Goal: Information Seeking & Learning: Get advice/opinions

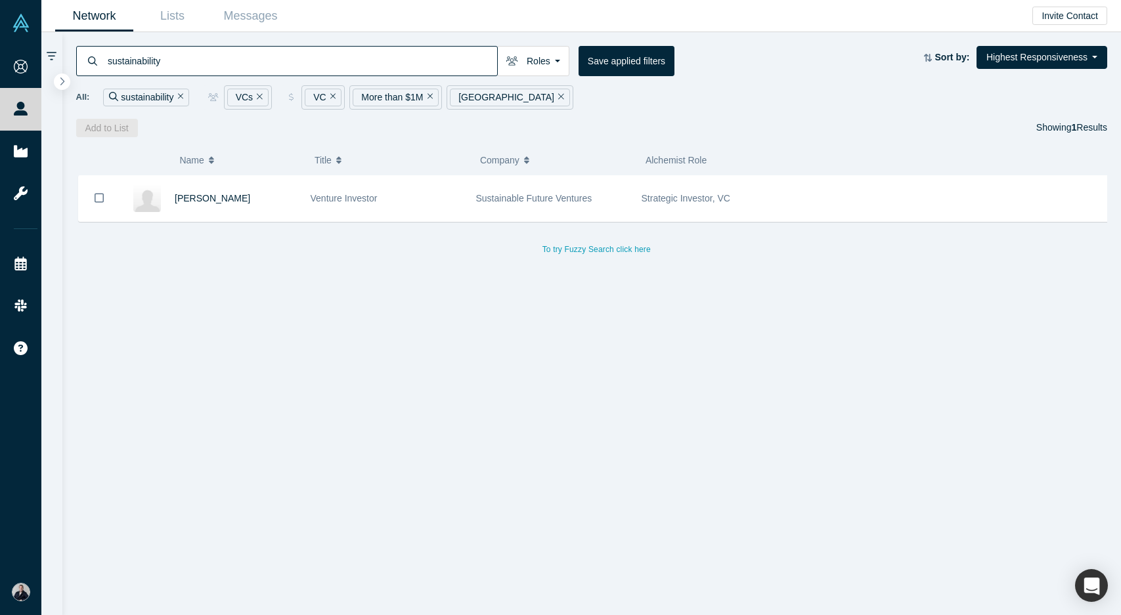
click at [181, 62] on input "sustainability" at bounding box center [301, 60] width 391 height 31
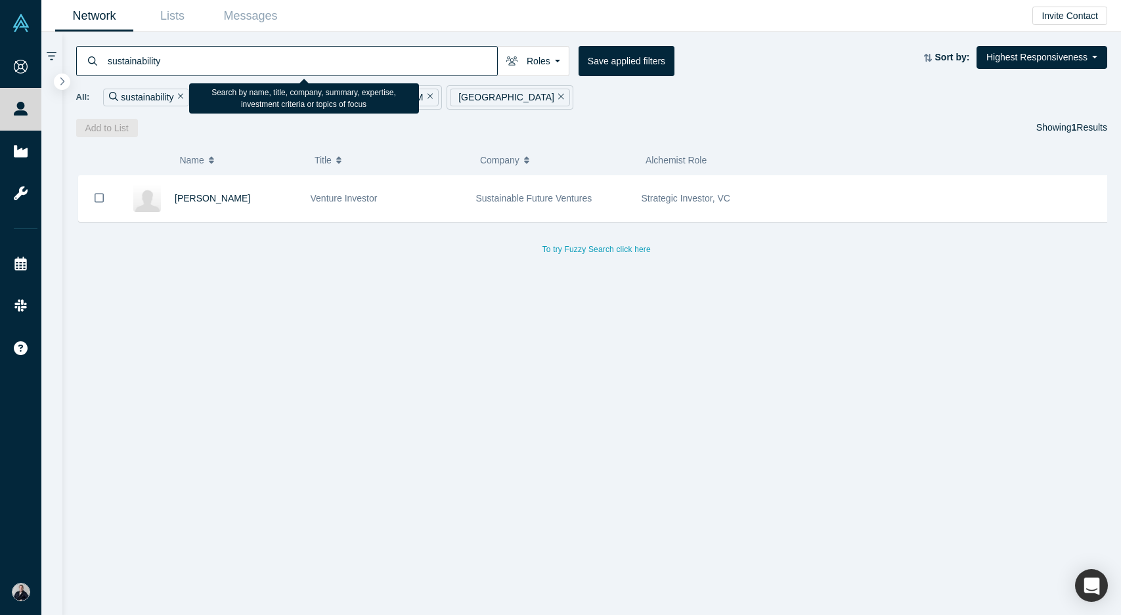
click at [181, 62] on input "sustainability" at bounding box center [301, 60] width 391 height 31
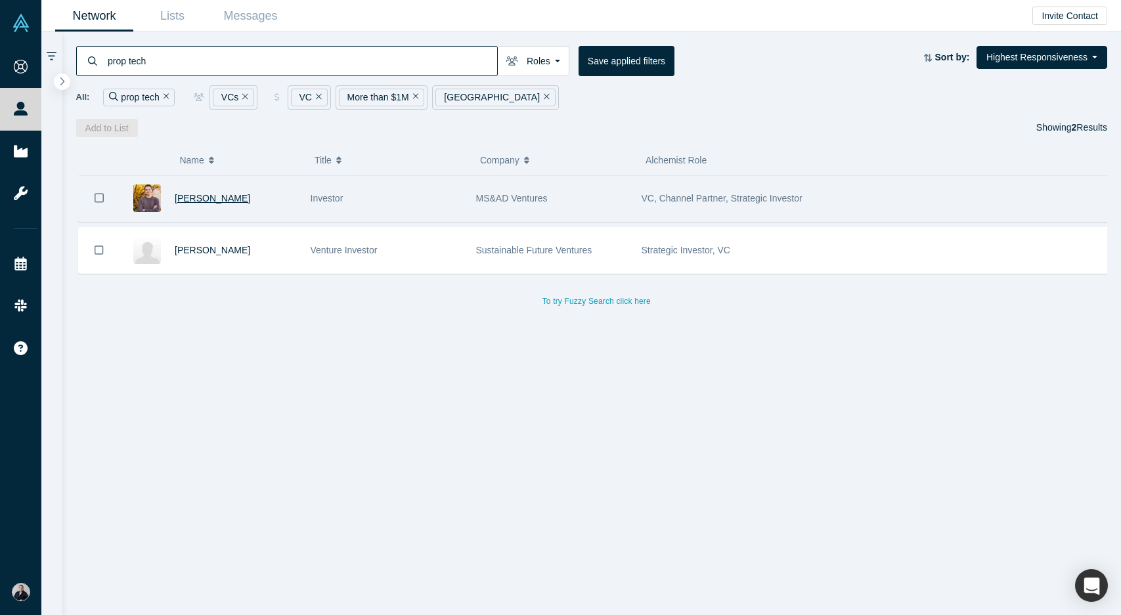
type input "prop tech"
click at [198, 196] on span "Christopher Price" at bounding box center [213, 198] width 76 height 11
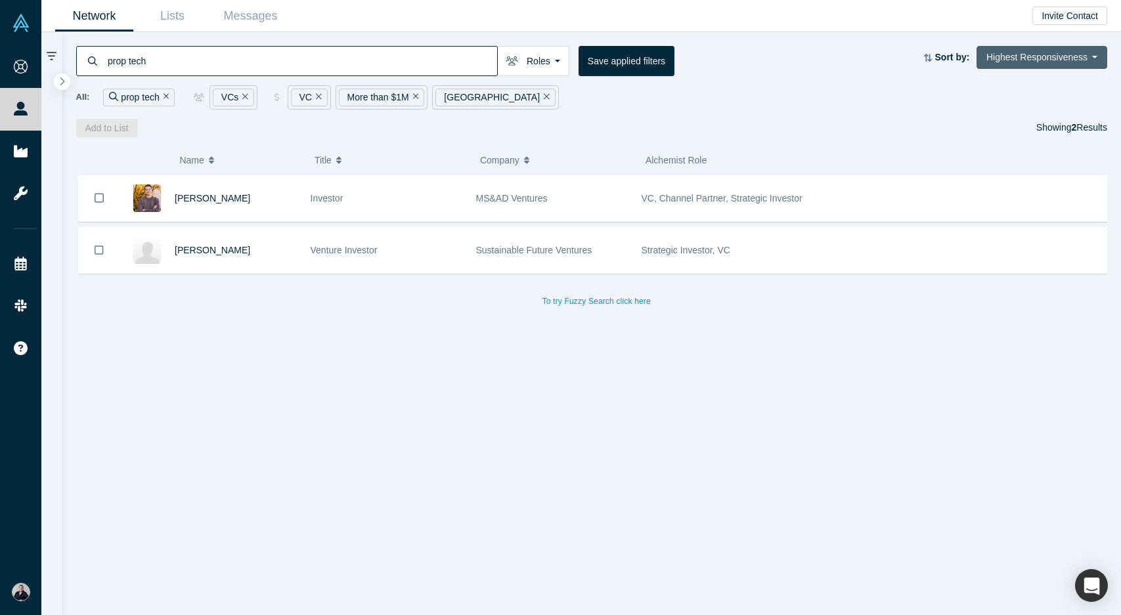
click at [1075, 56] on button "Highest Responsiveness" at bounding box center [1041, 57] width 131 height 23
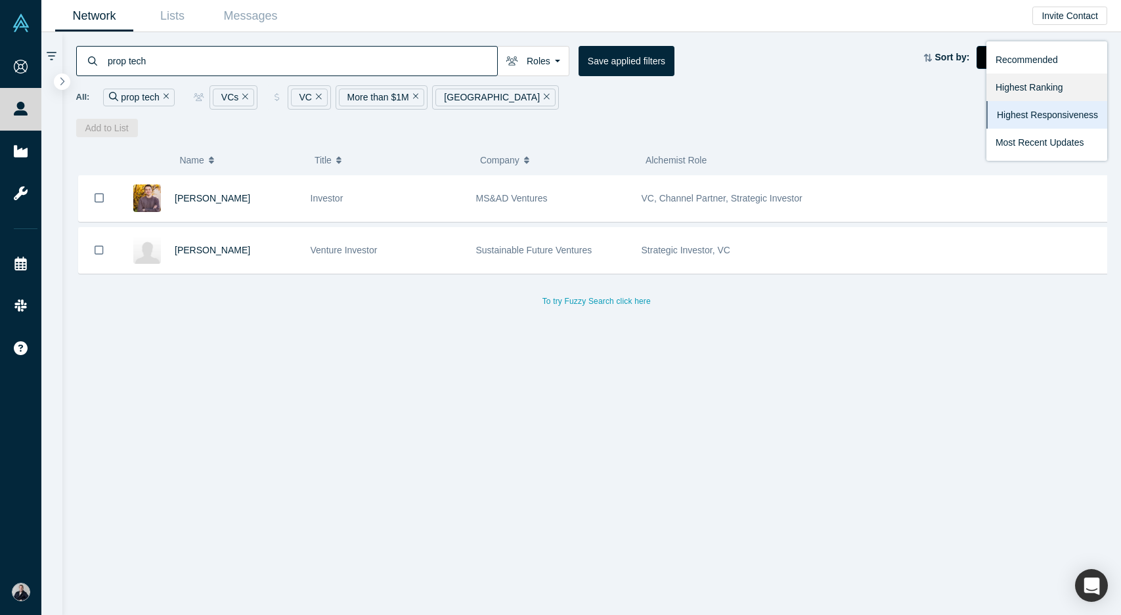
click at [1058, 89] on link "Highest Ranking" at bounding box center [1046, 88] width 121 height 28
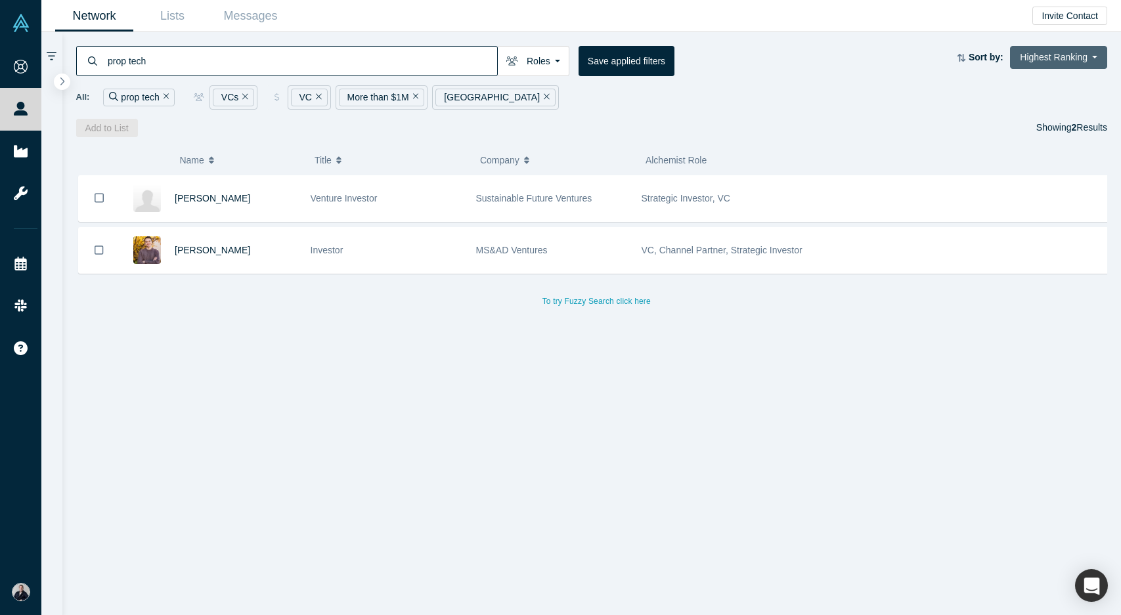
click at [1083, 56] on button "Highest Ranking" at bounding box center [1058, 57] width 97 height 23
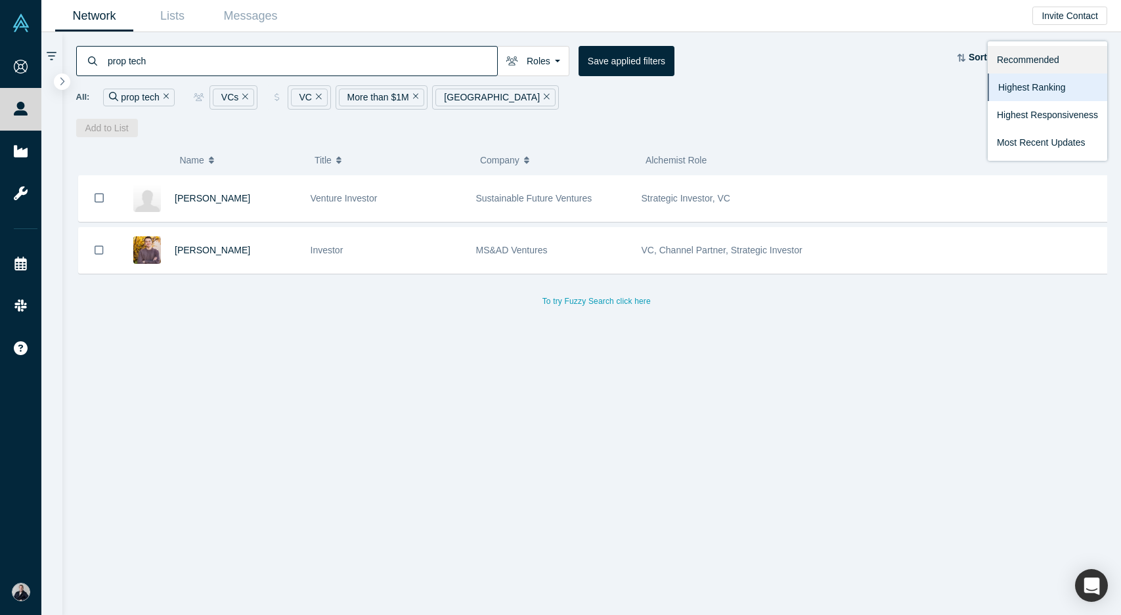
click at [1055, 61] on link "Recommended" at bounding box center [1047, 60] width 119 height 28
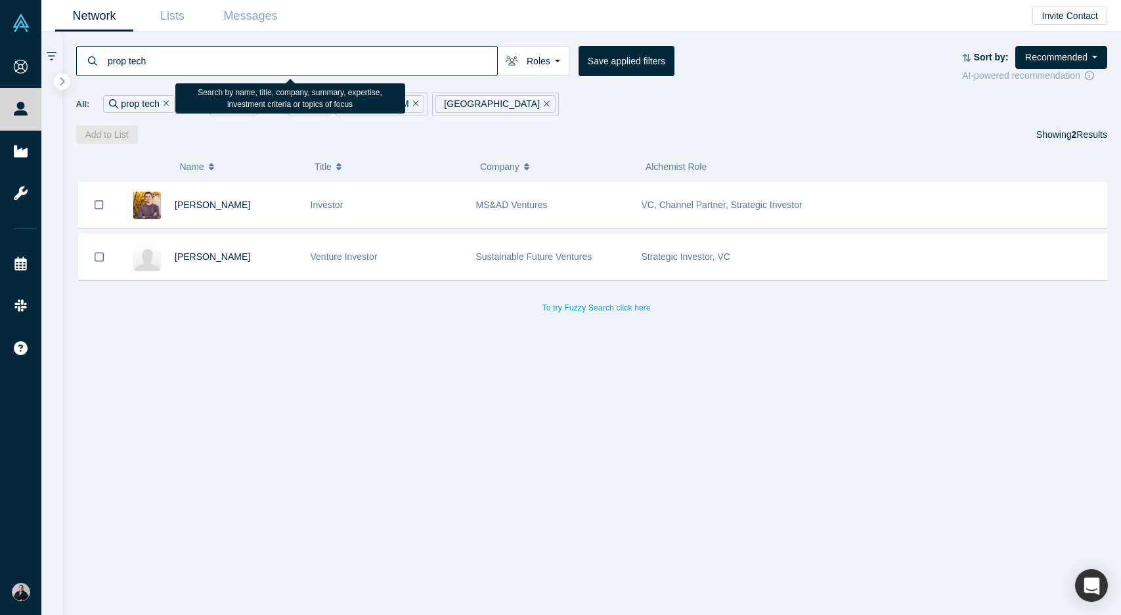
click at [166, 58] on input "prop tech" at bounding box center [301, 60] width 391 height 31
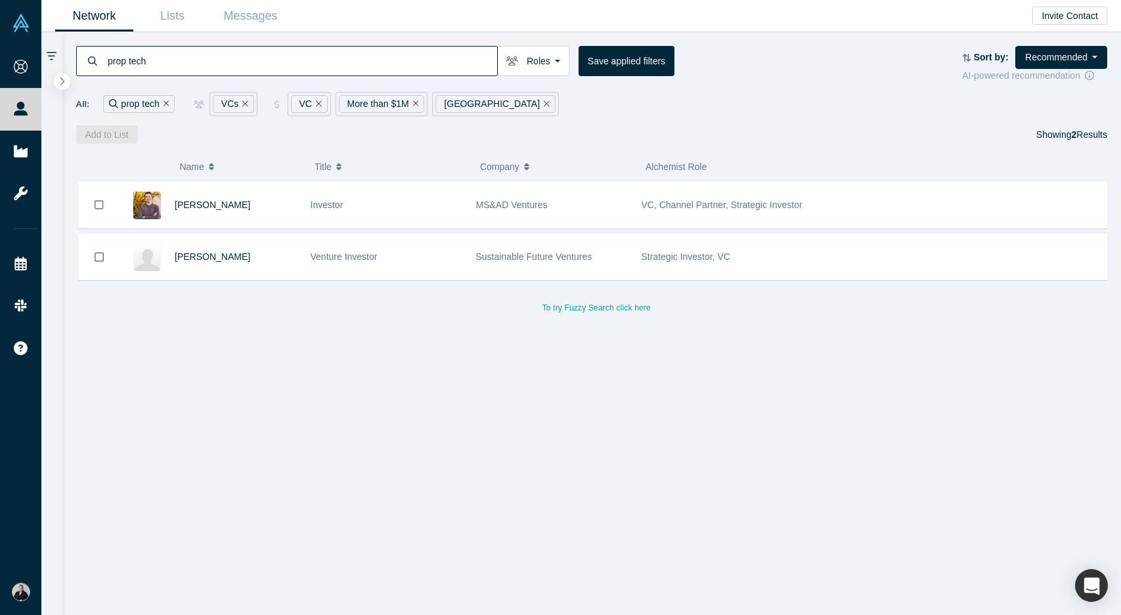
click at [551, 108] on div "All: prop tech VCs VC More than $1M United Kingdom" at bounding box center [592, 104] width 1032 height 24
click at [157, 66] on input "prop tech" at bounding box center [301, 60] width 391 height 31
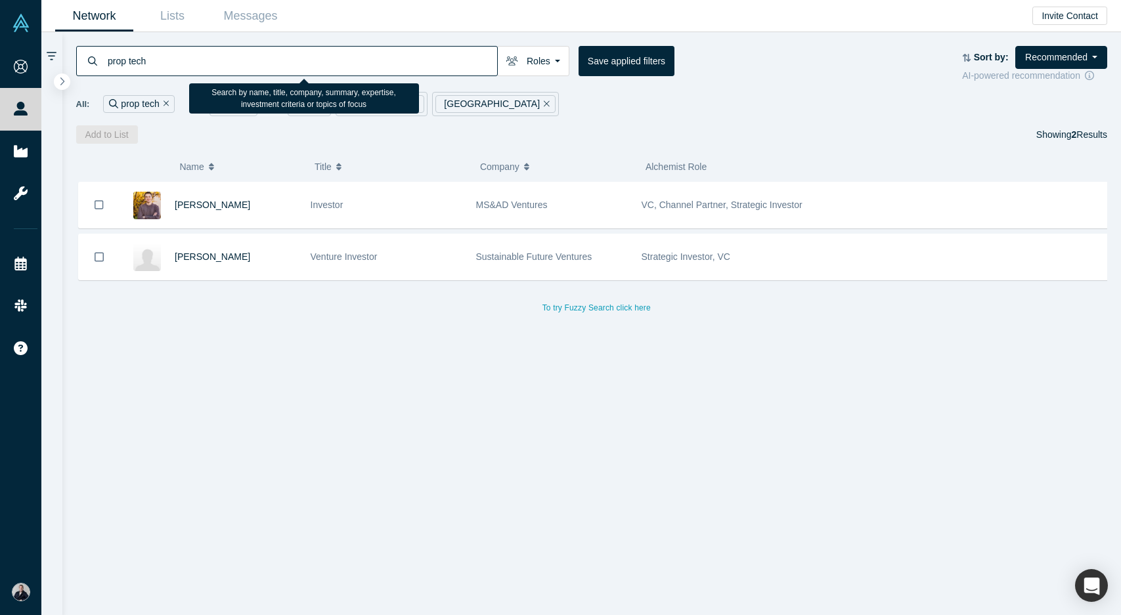
click at [157, 66] on input "prop tech" at bounding box center [301, 60] width 391 height 31
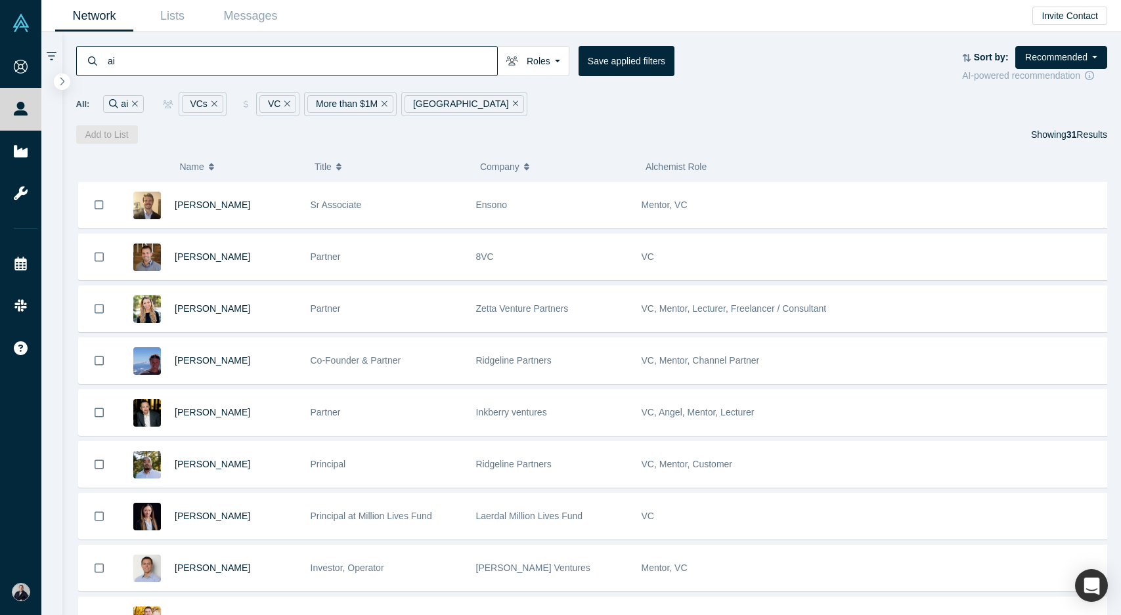
click at [137, 64] on input "ai" at bounding box center [301, 60] width 391 height 31
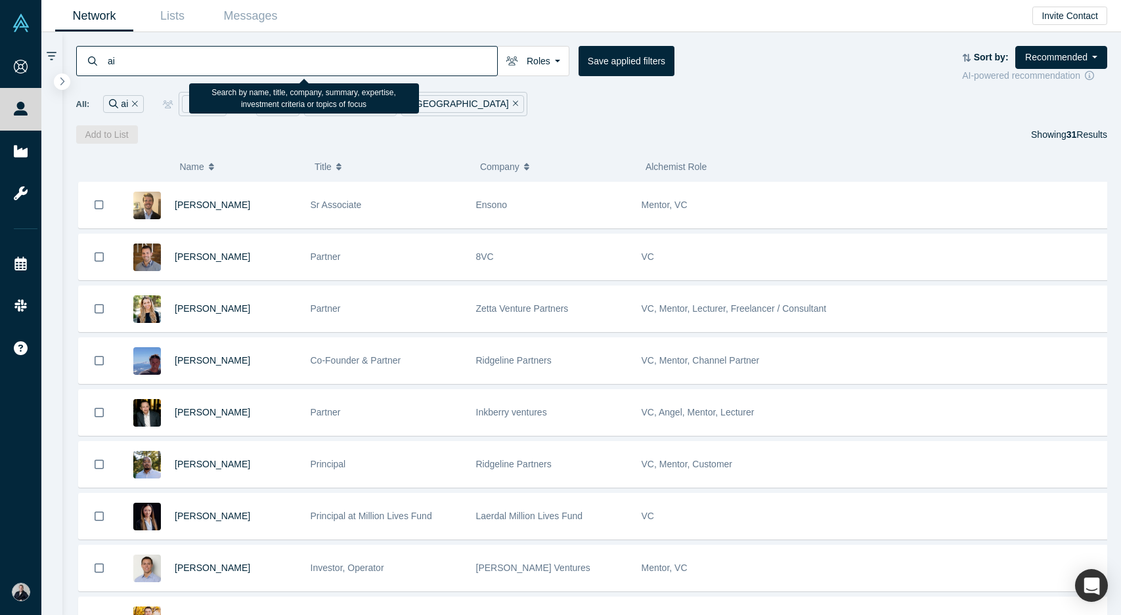
click at [137, 64] on input "ai" at bounding box center [301, 60] width 391 height 31
type input "real estate"
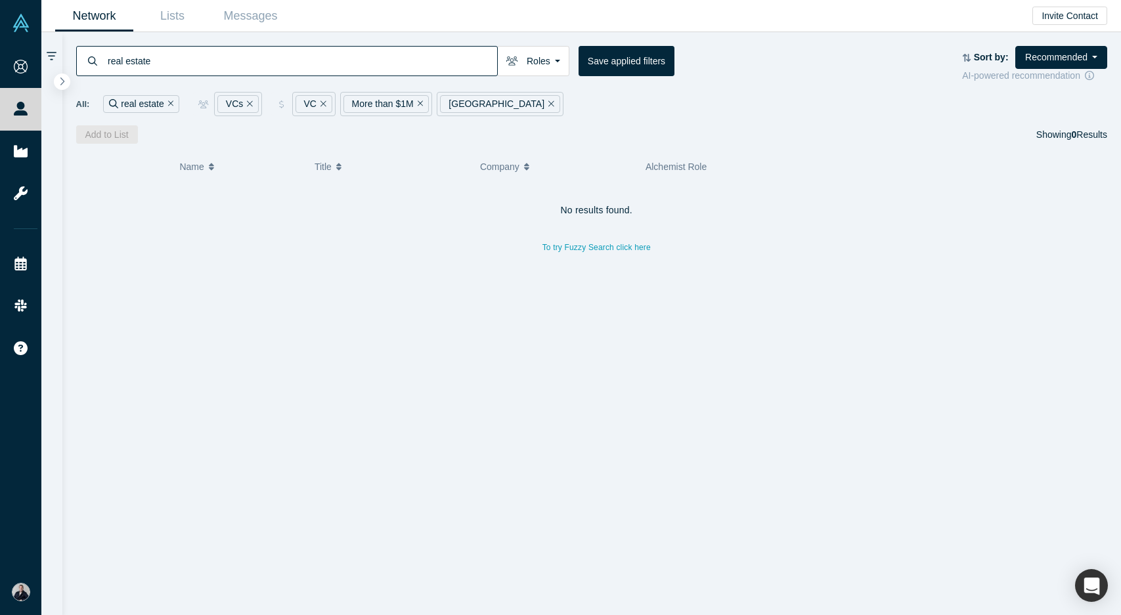
drag, startPoint x: 156, startPoint y: 60, endPoint x: 66, endPoint y: 60, distance: 90.0
click at [66, 60] on div "real estate Roles VCs Founders Faculty Mentors Alumni Mentor Angels Corporate I…" at bounding box center [591, 88] width 1059 height 112
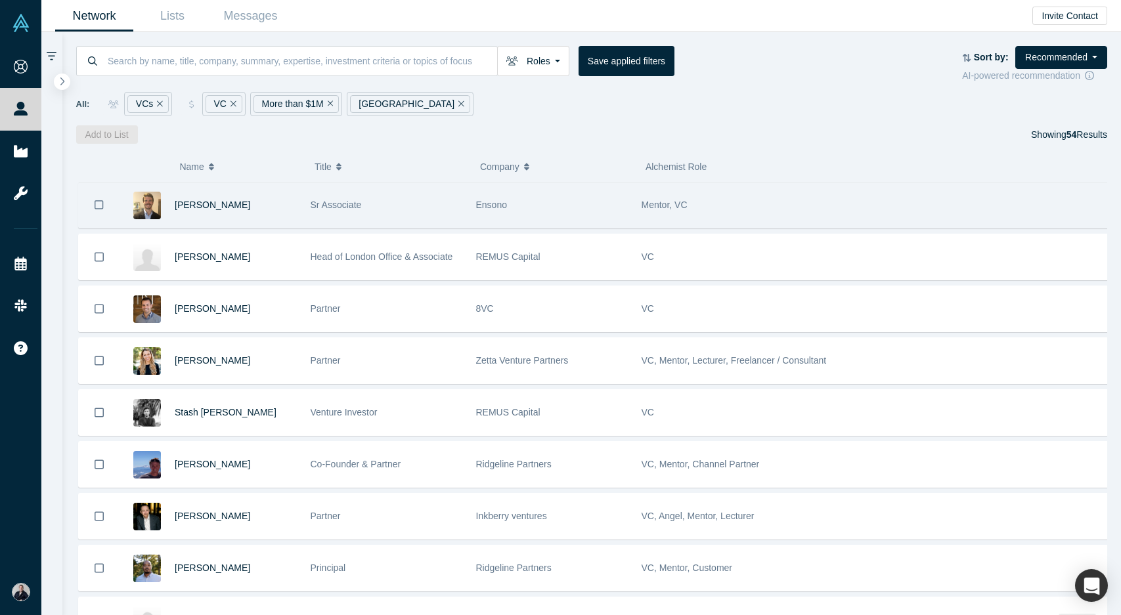
drag, startPoint x: 206, startPoint y: 204, endPoint x: 399, endPoint y: 187, distance: 193.7
click at [399, 187] on div "Sr Associate" at bounding box center [387, 205] width 152 height 45
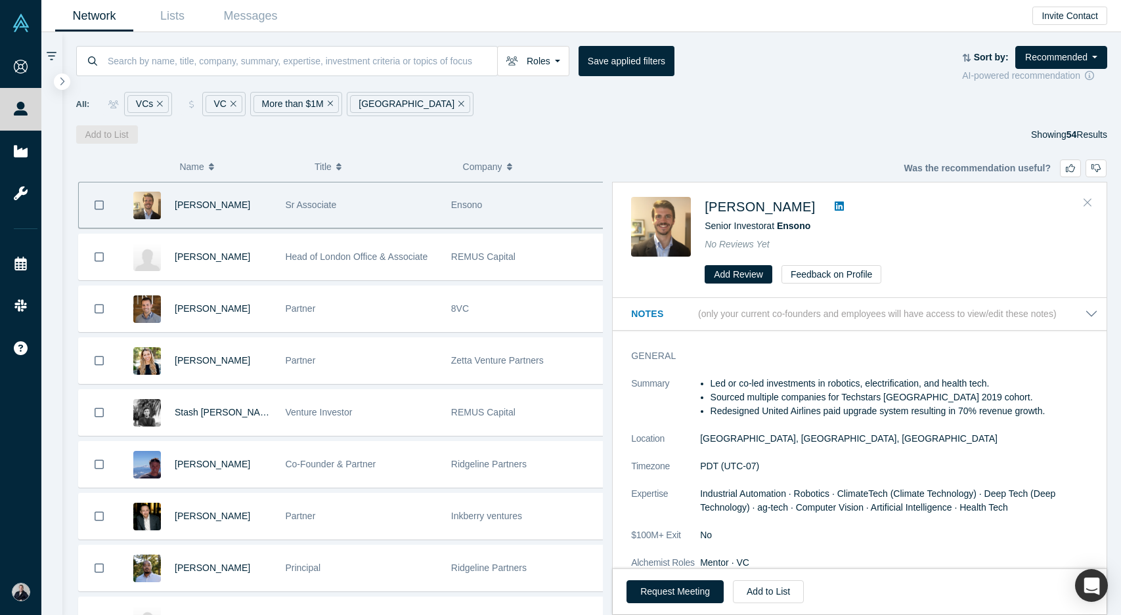
click at [1095, 201] on button "Close" at bounding box center [1087, 202] width 20 height 21
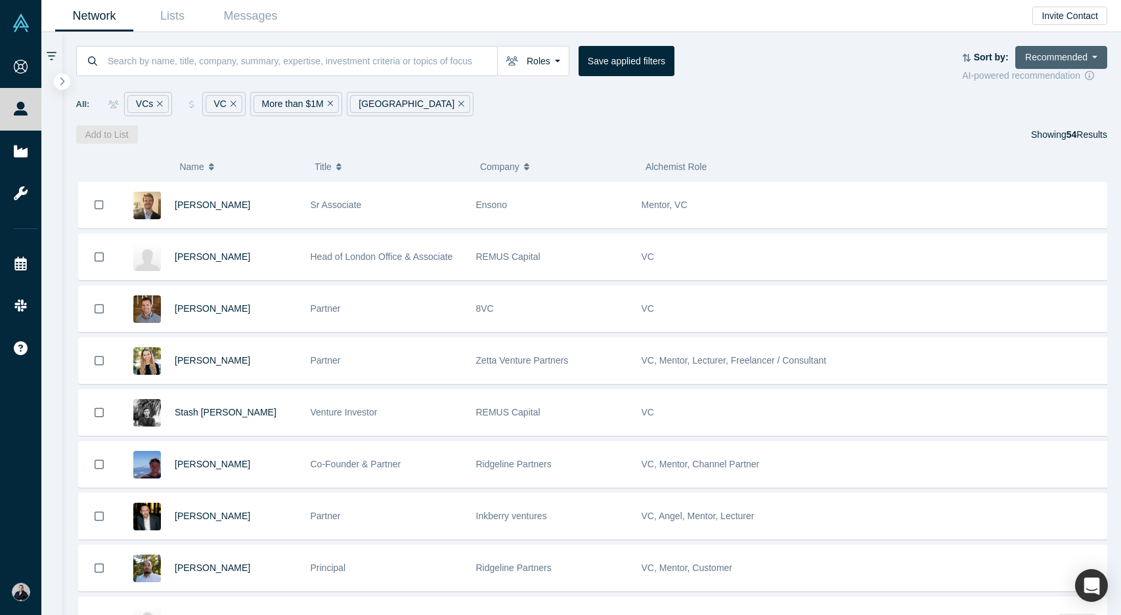
click at [1075, 56] on button "Recommended" at bounding box center [1061, 57] width 92 height 23
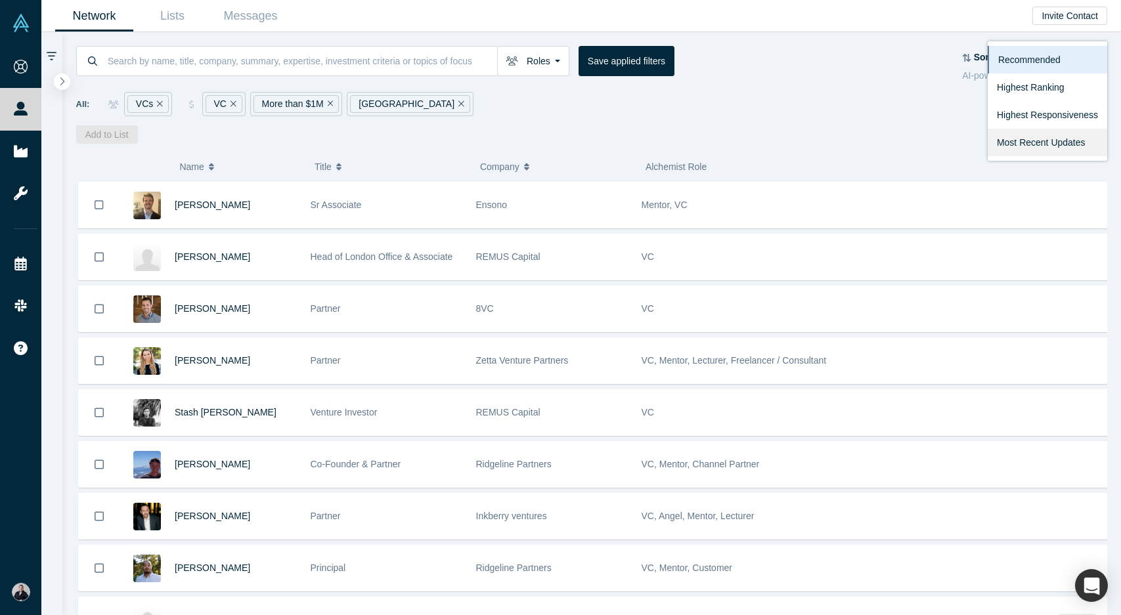
click at [1041, 140] on link "Most Recent Updates" at bounding box center [1047, 143] width 119 height 28
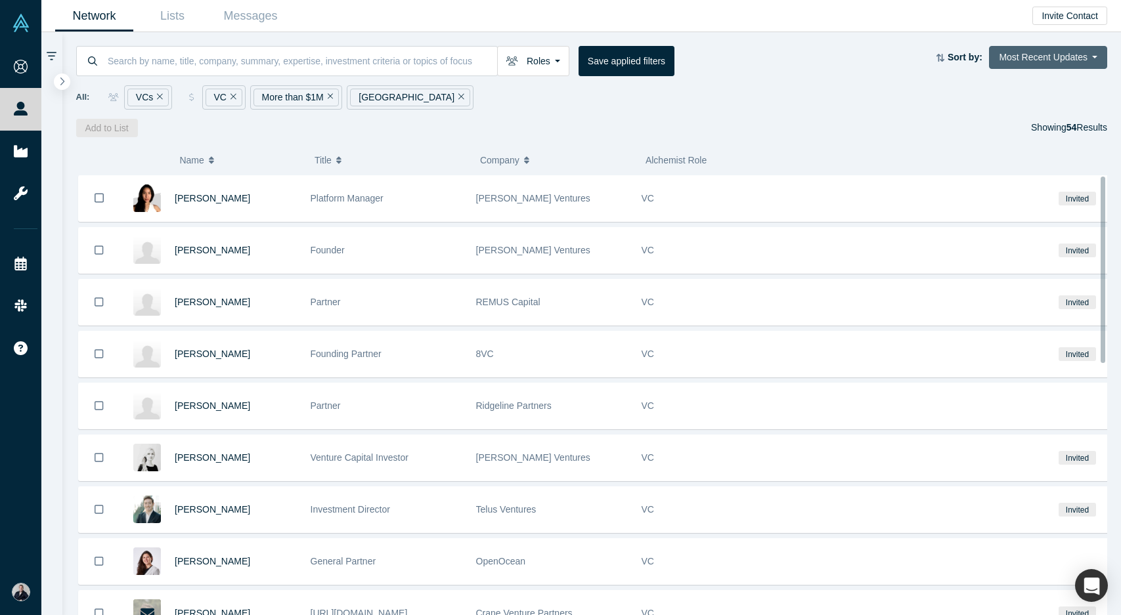
click at [1063, 66] on button "Most Recent Updates" at bounding box center [1048, 57] width 118 height 23
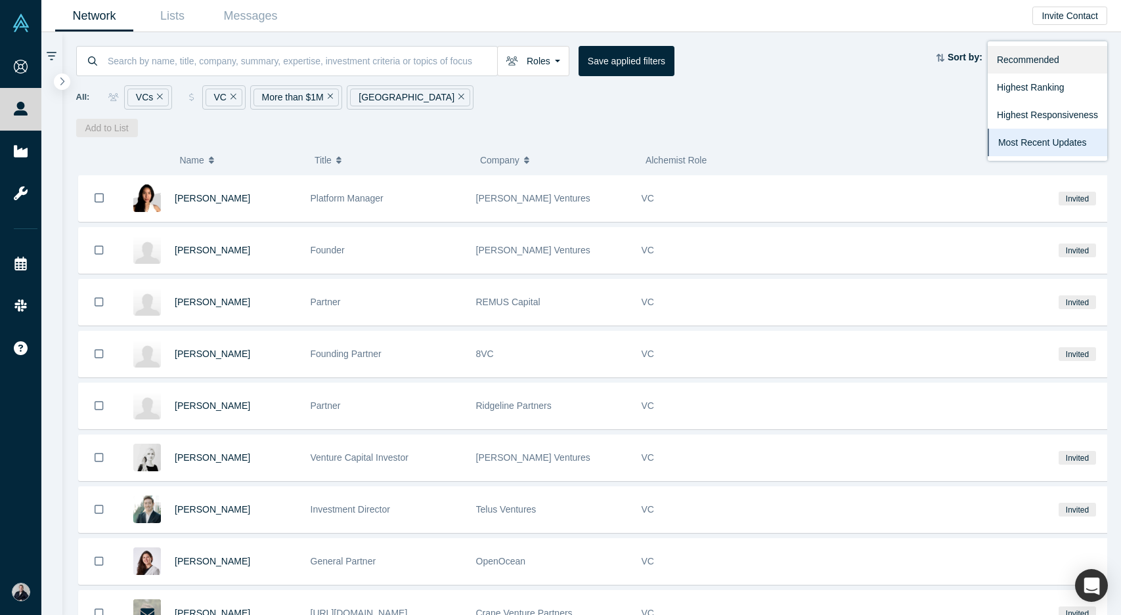
click at [1030, 55] on link "Recommended" at bounding box center [1047, 60] width 119 height 28
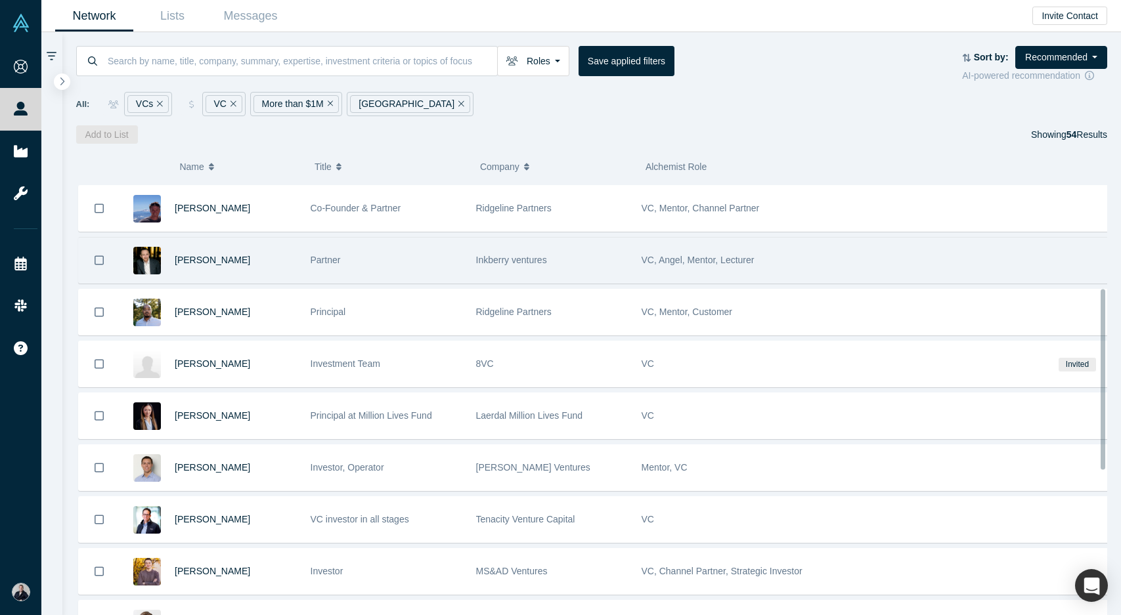
scroll to position [255, 0]
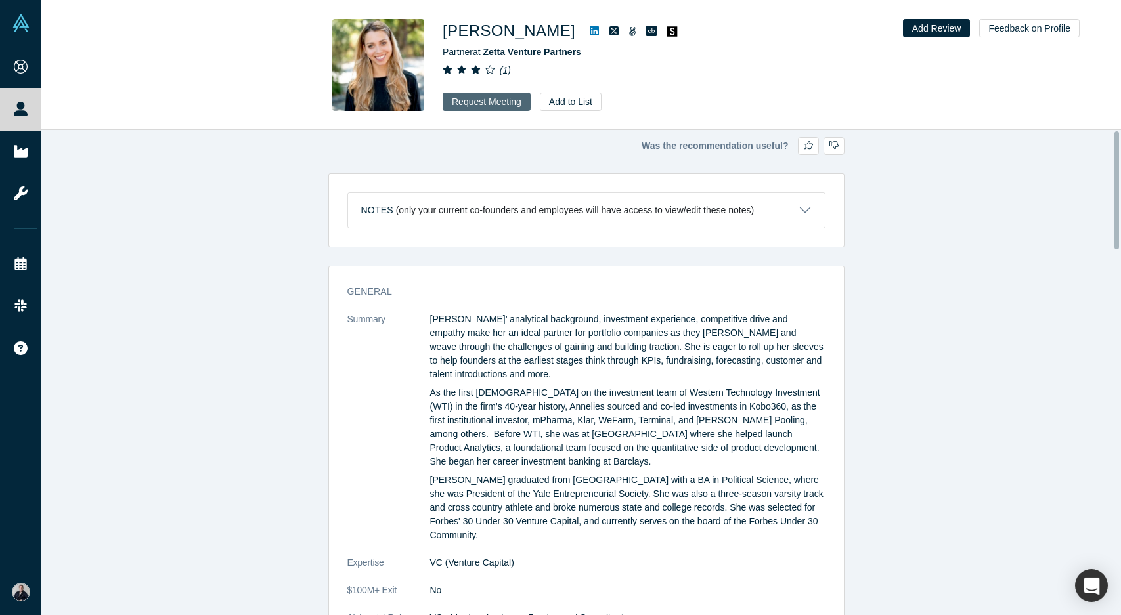
click at [485, 95] on button "Request Meeting" at bounding box center [487, 102] width 88 height 18
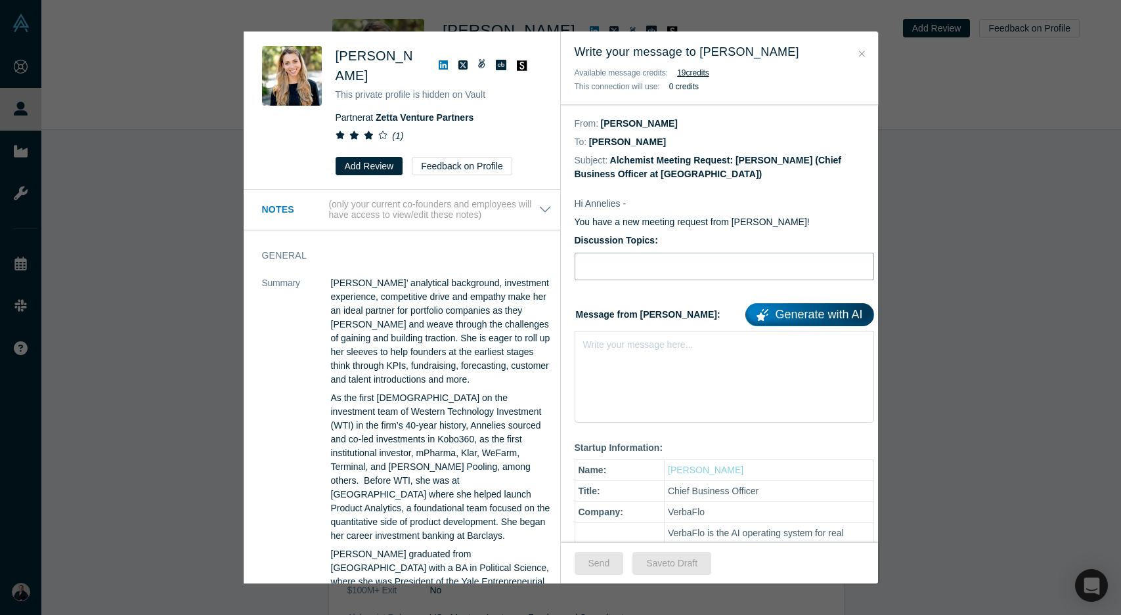
click at [625, 271] on input "Discussion Topics:" at bounding box center [724, 267] width 299 height 28
click at [861, 54] on icon "Close" at bounding box center [862, 53] width 6 height 9
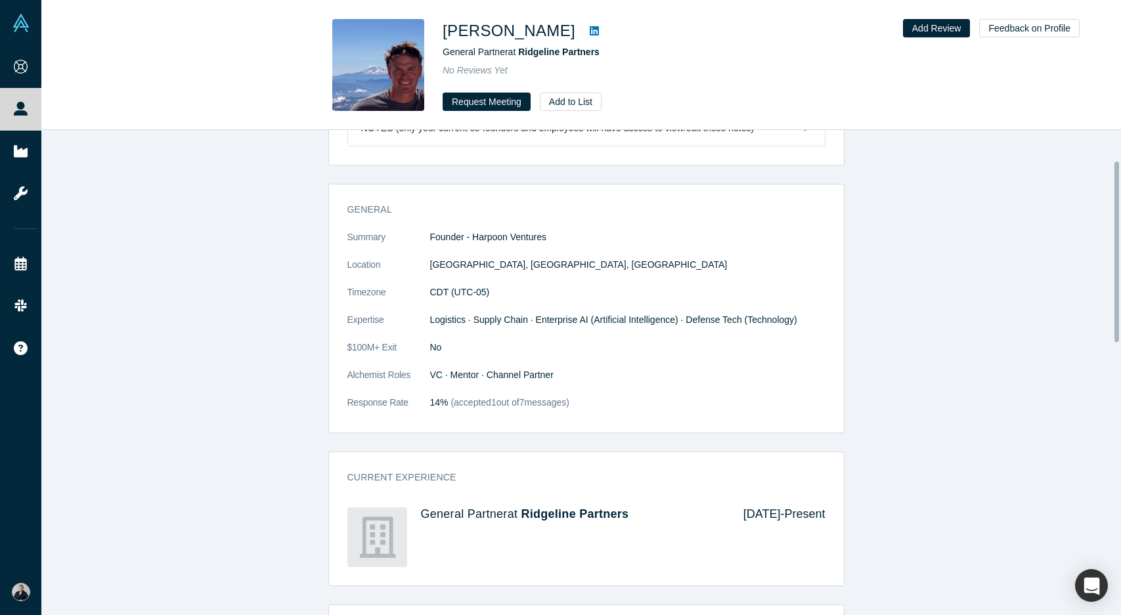
scroll to position [81, 0]
drag, startPoint x: 489, startPoint y: 100, endPoint x: 589, endPoint y: 279, distance: 204.6
click at [589, 279] on div "Ben Walker General Partner at Ridgeline Partners No Reviews Yet Request Meeting…" at bounding box center [580, 307] width 1079 height 615
